Goal: Find specific page/section: Find specific page/section

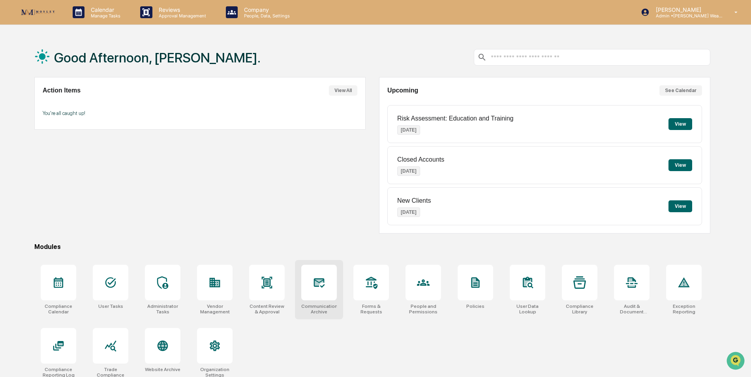
click at [325, 289] on div at bounding box center [319, 283] width 36 height 36
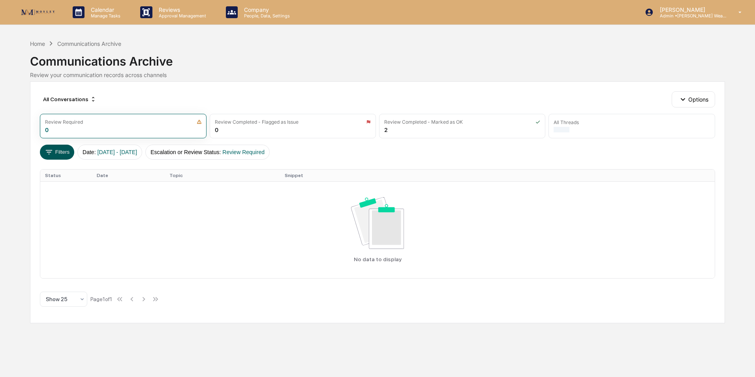
click at [59, 152] on button "Filters" at bounding box center [57, 152] width 34 height 15
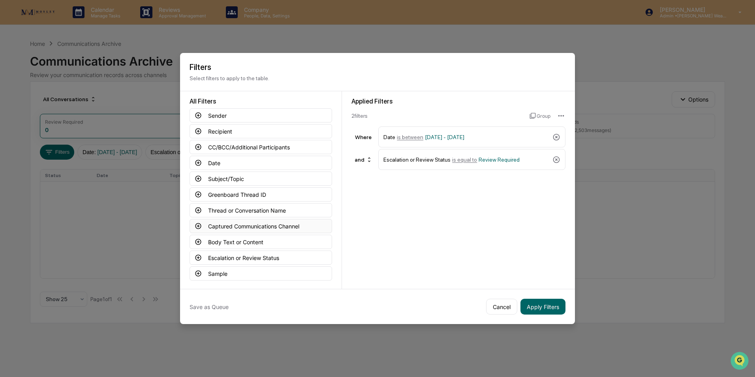
click at [253, 226] on button "Captured Communications Channel" at bounding box center [261, 226] width 143 height 14
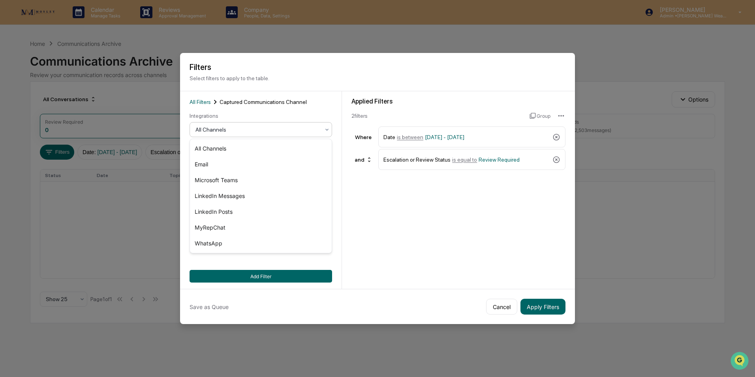
click at [229, 133] on div at bounding box center [258, 130] width 124 height 8
click at [214, 225] on div "MyRepChat" at bounding box center [261, 228] width 142 height 16
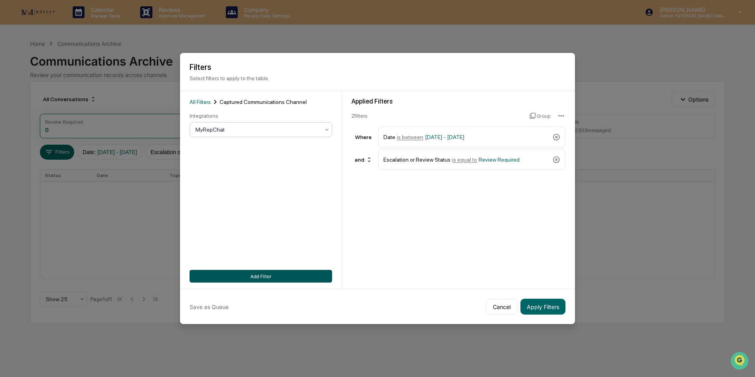
click at [258, 279] on button "Add Filter" at bounding box center [261, 276] width 143 height 13
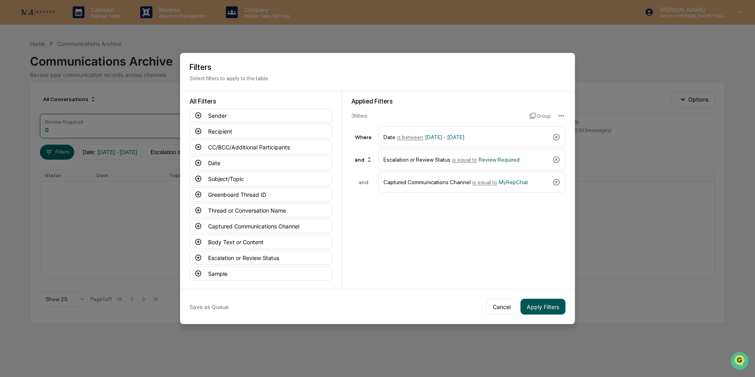
click at [540, 307] on button "Apply Filters" at bounding box center [543, 307] width 45 height 16
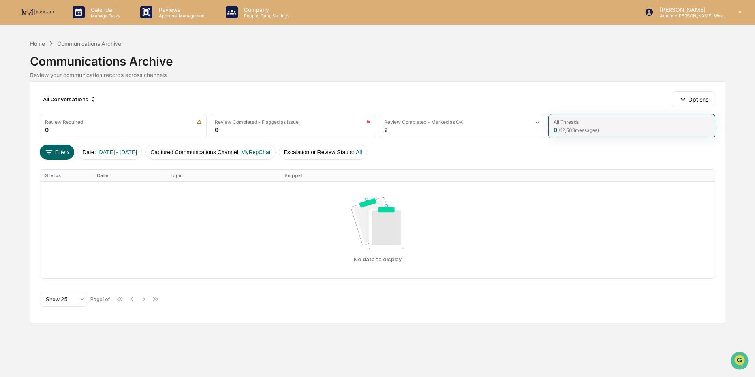
click at [604, 127] on div "All Threads 0 ( 12,503 messages)" at bounding box center [632, 126] width 166 height 24
click at [41, 43] on div "Home" at bounding box center [37, 43] width 15 height 7
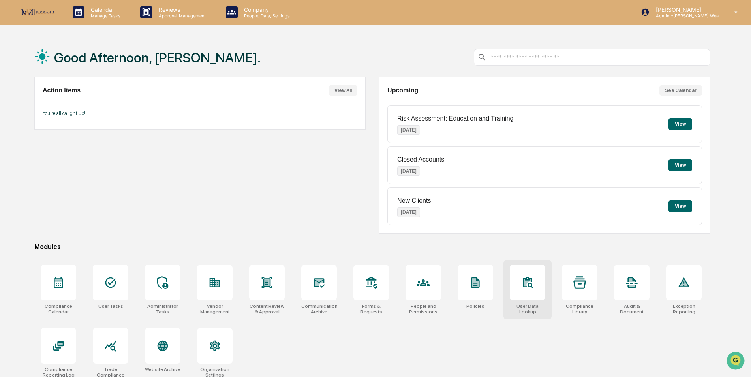
click at [530, 286] on icon at bounding box center [531, 285] width 6 height 6
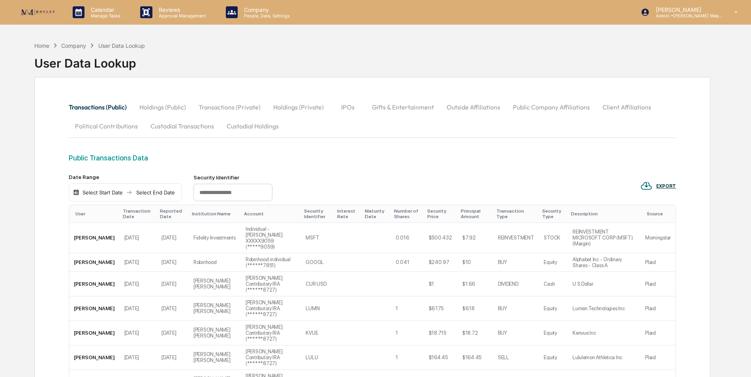
click at [196, 125] on button "Custodial Transactions" at bounding box center [182, 126] width 76 height 19
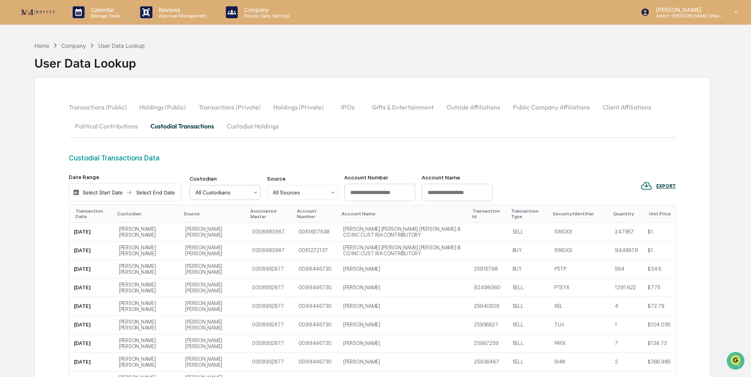
click at [230, 190] on div at bounding box center [222, 192] width 53 height 8
click at [181, 54] on div "Home Company User Data Lookup User Data Lookup" at bounding box center [372, 58] width 676 height 40
click at [697, 22] on div "Caroline Iannucci Admin • Mosley Wealth" at bounding box center [692, 12] width 118 height 24
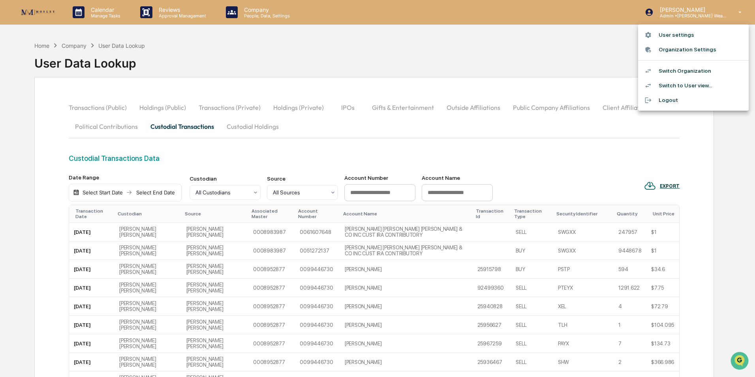
click at [691, 68] on li "Switch Organization" at bounding box center [693, 71] width 111 height 15
